Goal: Communication & Community: Participate in discussion

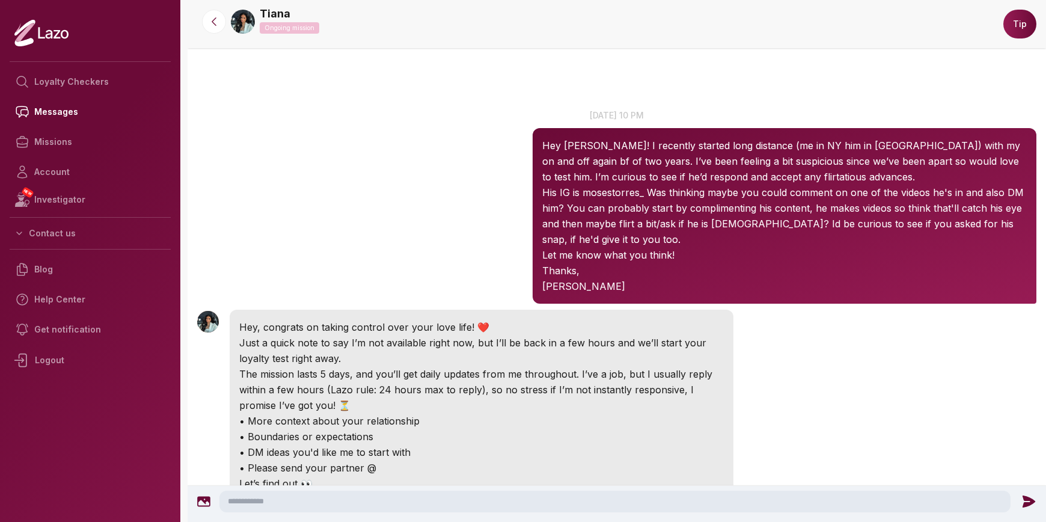
scroll to position [916, 0]
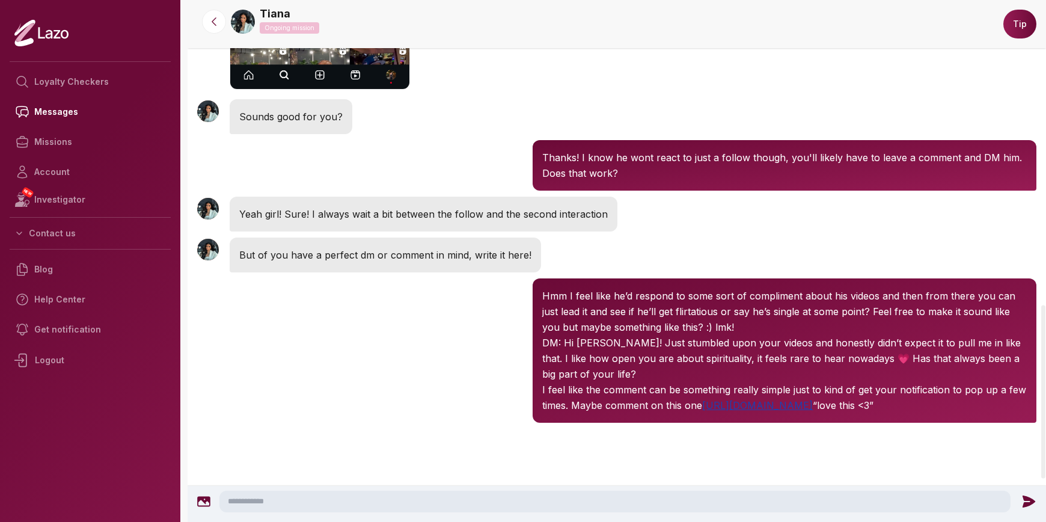
click at [729, 406] on link "[URL][DOMAIN_NAME]" at bounding box center [757, 405] width 111 height 12
click at [813, 408] on link "[URL][DOMAIN_NAME]" at bounding box center [757, 405] width 111 height 12
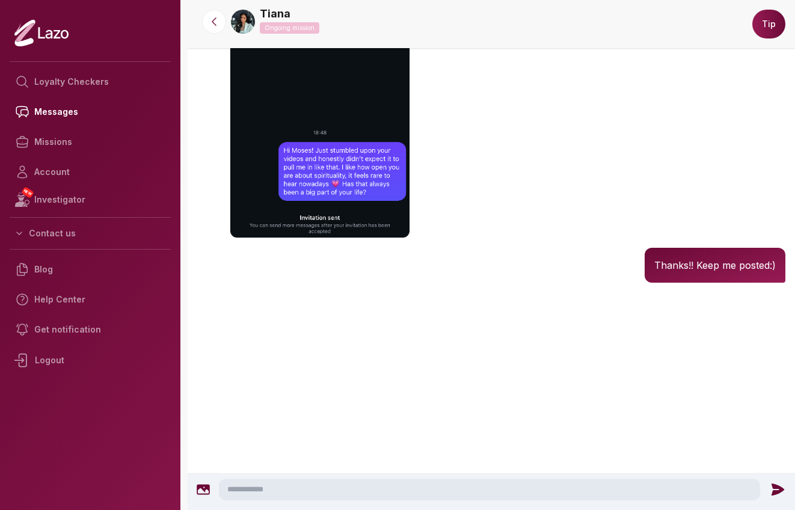
scroll to position [1851, 0]
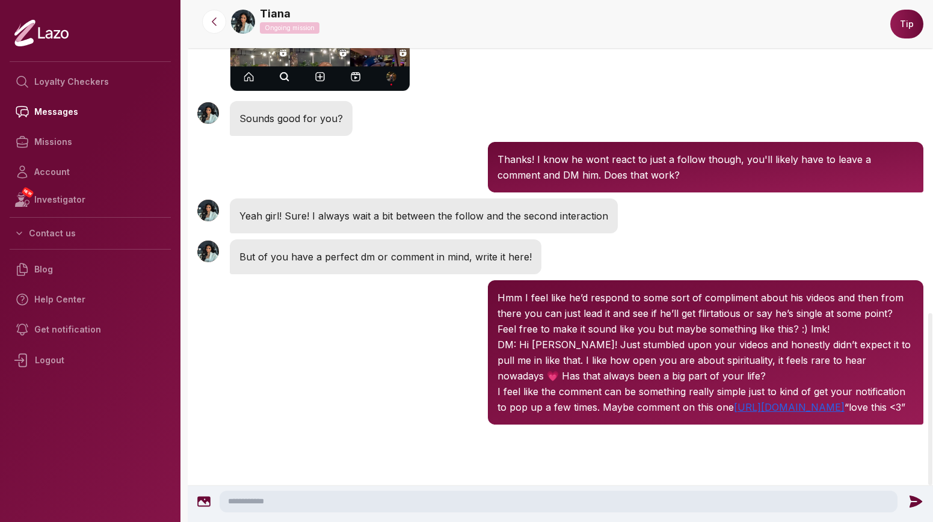
scroll to position [949, 0]
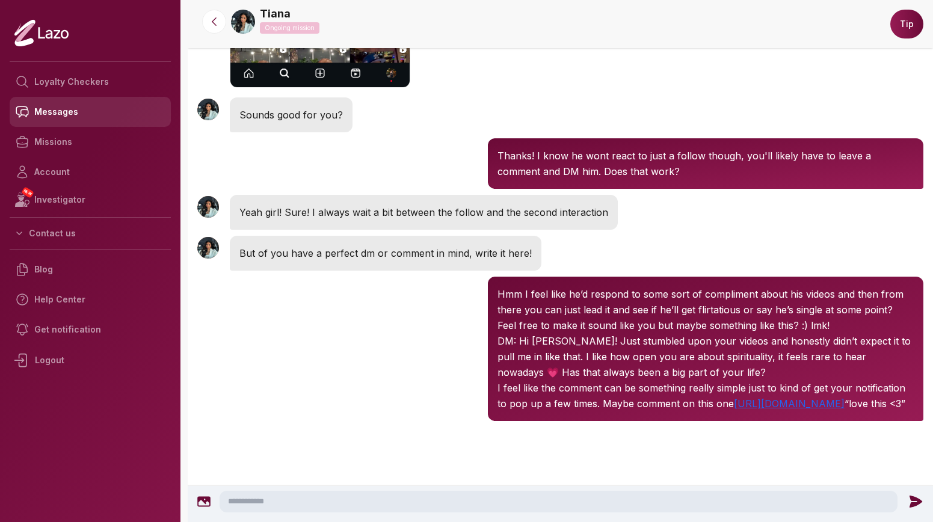
click at [58, 111] on link "Messages" at bounding box center [90, 112] width 161 height 30
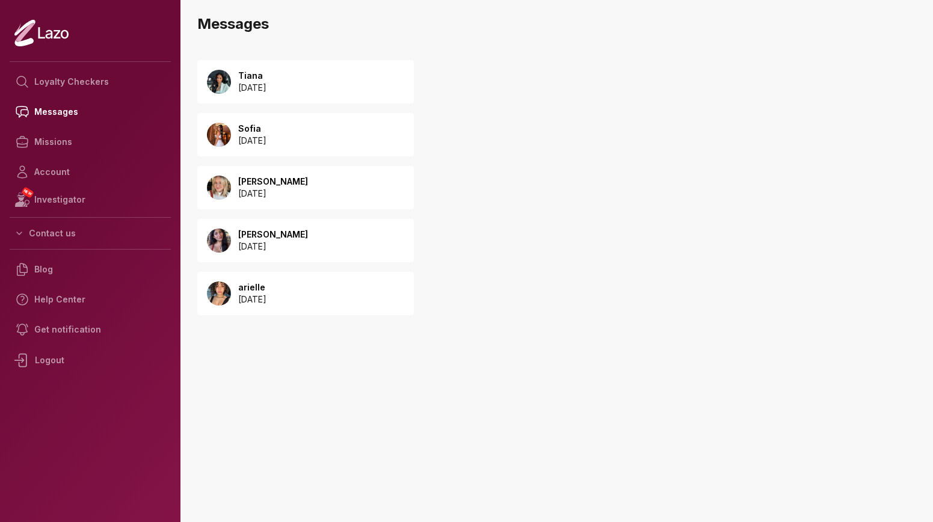
click at [266, 84] on p "2025 September 05" at bounding box center [252, 88] width 28 height 12
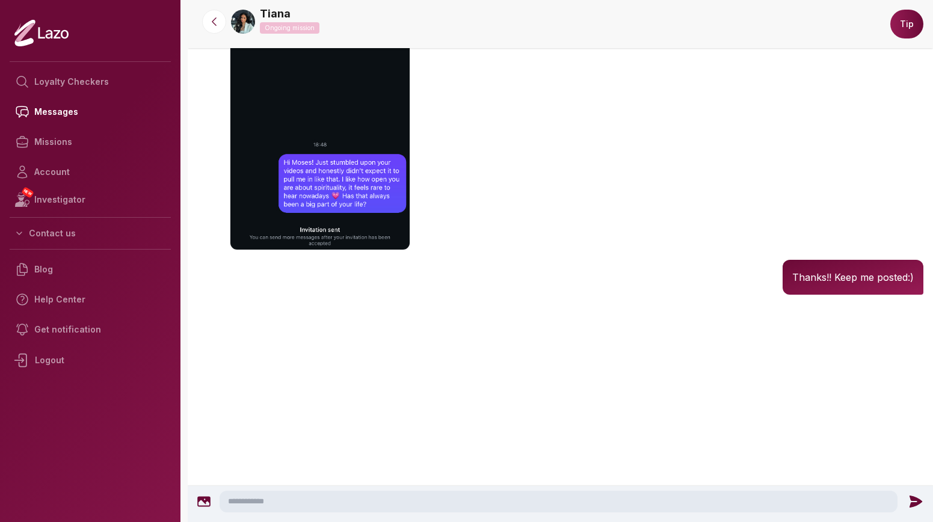
scroll to position [1684, 0]
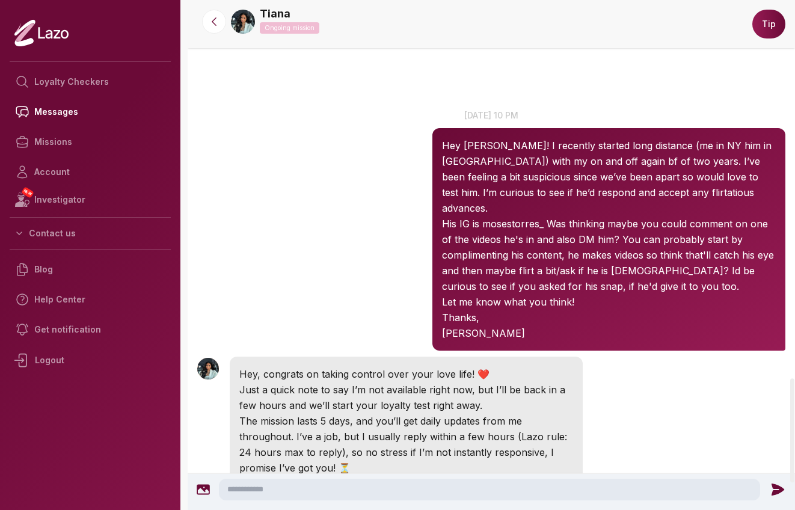
scroll to position [1851, 0]
